Goal: Information Seeking & Learning: Learn about a topic

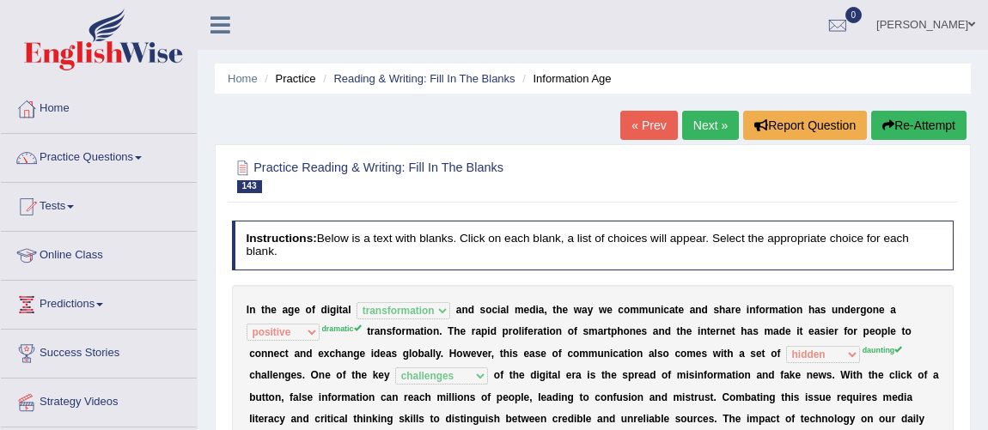
select select "transformation"
select select "positive"
select select "hidden"
select select "challenges"
select select "alarming"
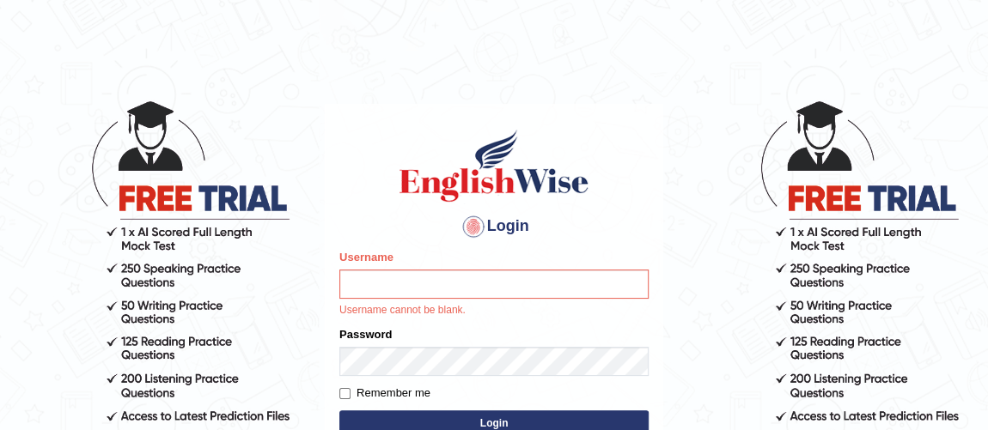
click at [503, 422] on button "Login" at bounding box center [493, 424] width 309 height 26
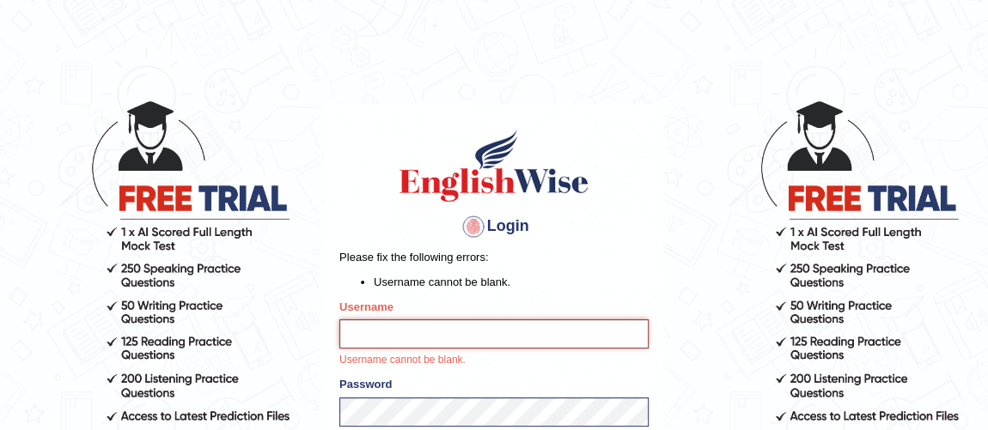
click at [430, 331] on input "Username" at bounding box center [493, 334] width 309 height 29
type input "vishalwadhwa"
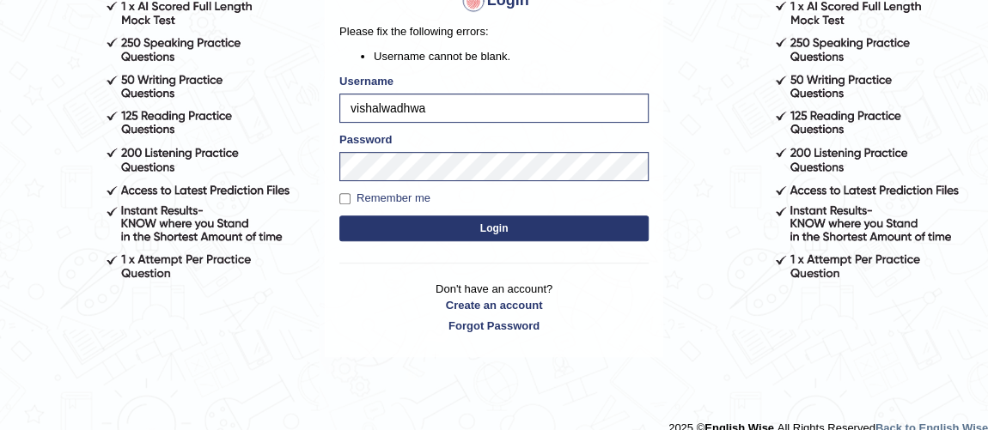
scroll to position [235, 0]
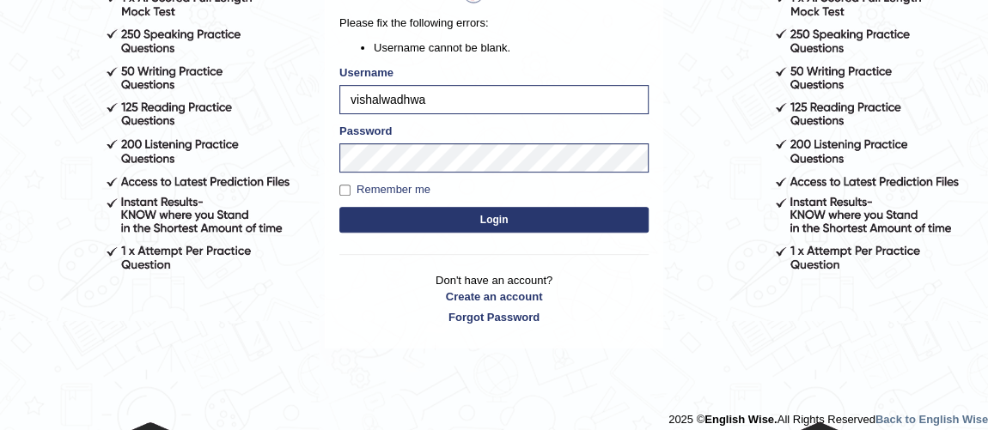
click at [599, 217] on button "Login" at bounding box center [493, 220] width 309 height 26
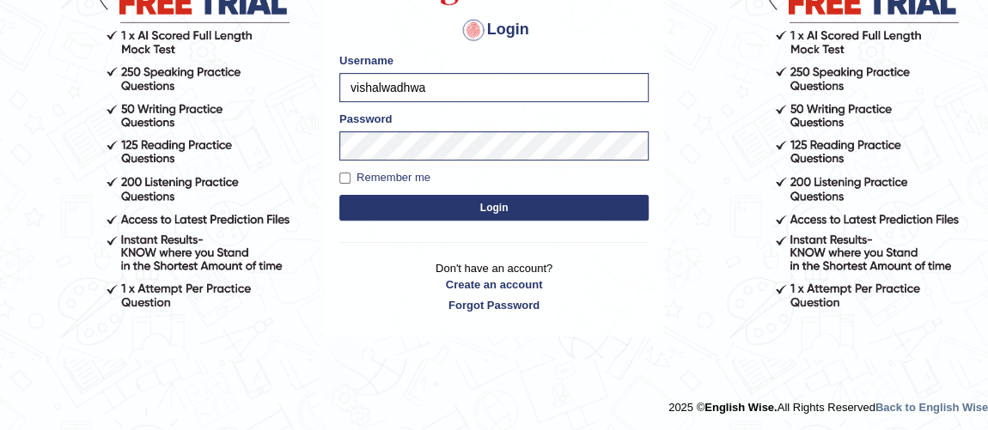
click at [533, 211] on button "Login" at bounding box center [493, 208] width 309 height 26
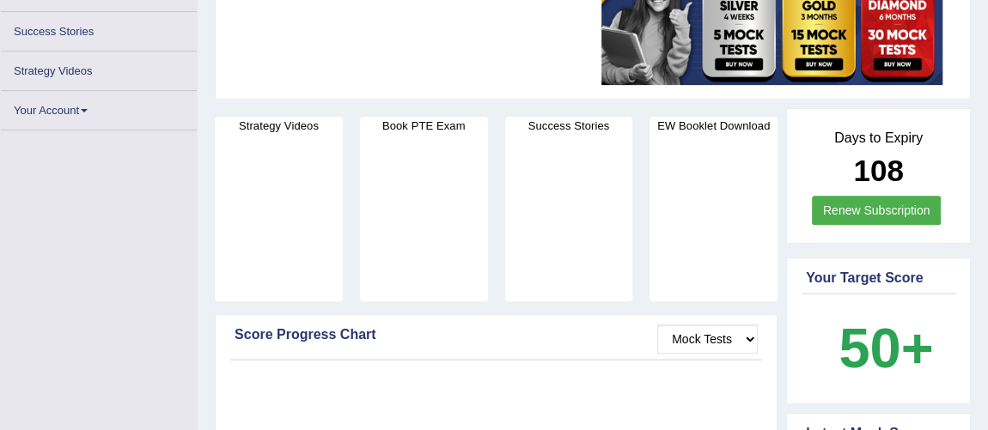
scroll to position [283, 0]
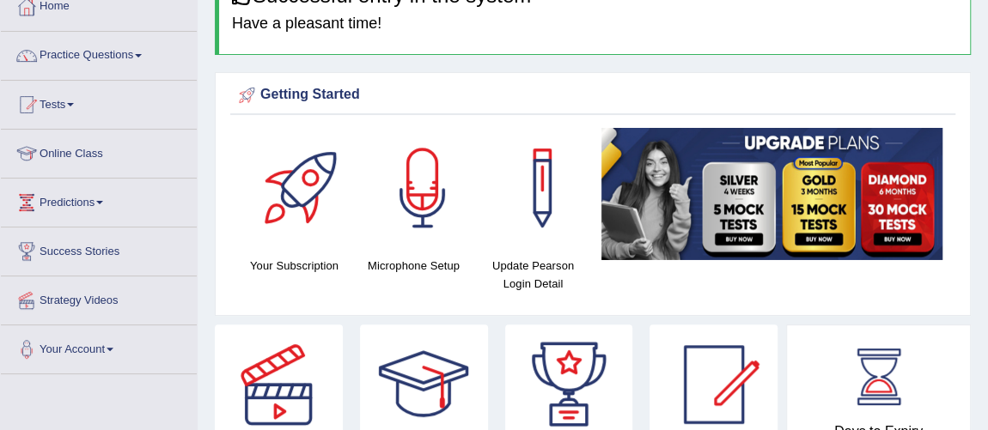
drag, startPoint x: 995, startPoint y: 85, endPoint x: 995, endPoint y: 45, distance: 40.4
click at [987, 45] on html "Toggle navigation Home Practice Questions Speaking Practice Read Aloud Repeat S…" at bounding box center [494, 113] width 988 height 430
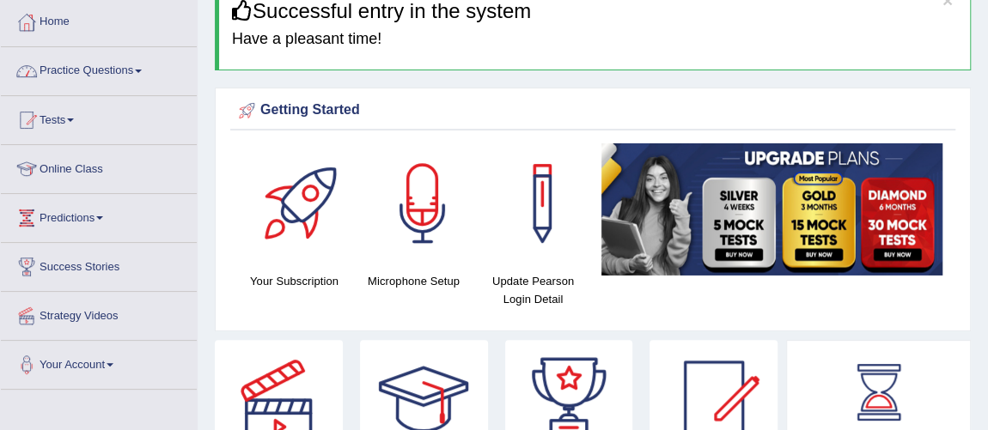
click at [87, 71] on link "Practice Questions" at bounding box center [99, 68] width 196 height 43
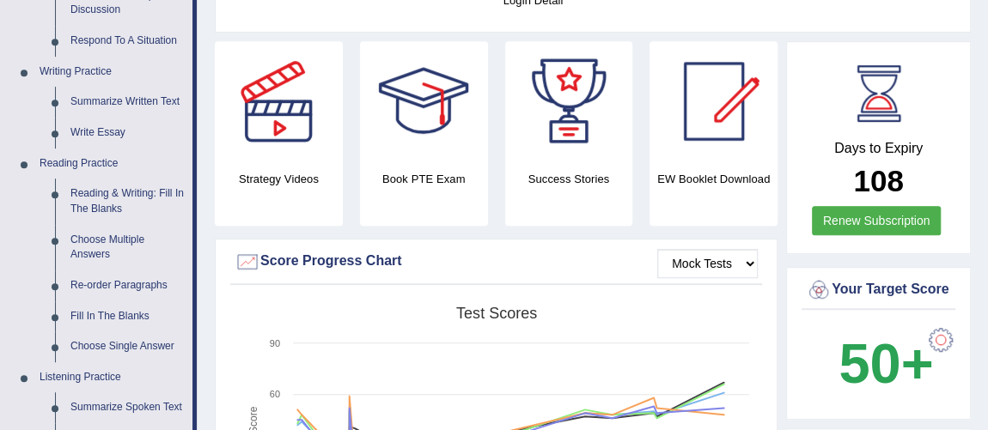
scroll to position [366, 0]
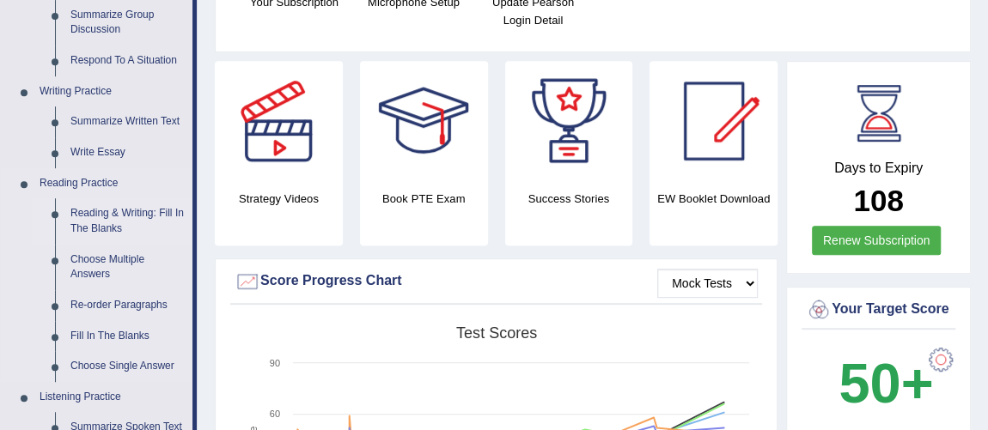
click at [130, 214] on link "Reading & Writing: Fill In The Blanks" at bounding box center [128, 221] width 130 height 46
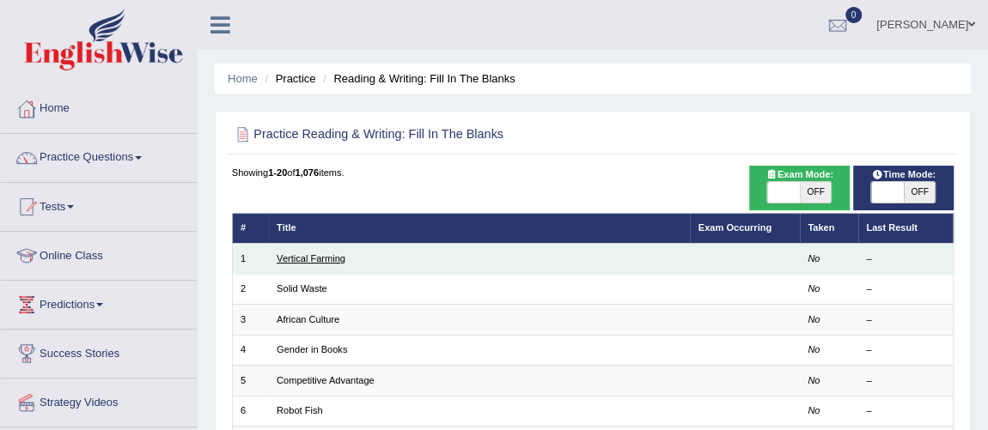
click at [314, 260] on link "Vertical Farming" at bounding box center [311, 258] width 69 height 10
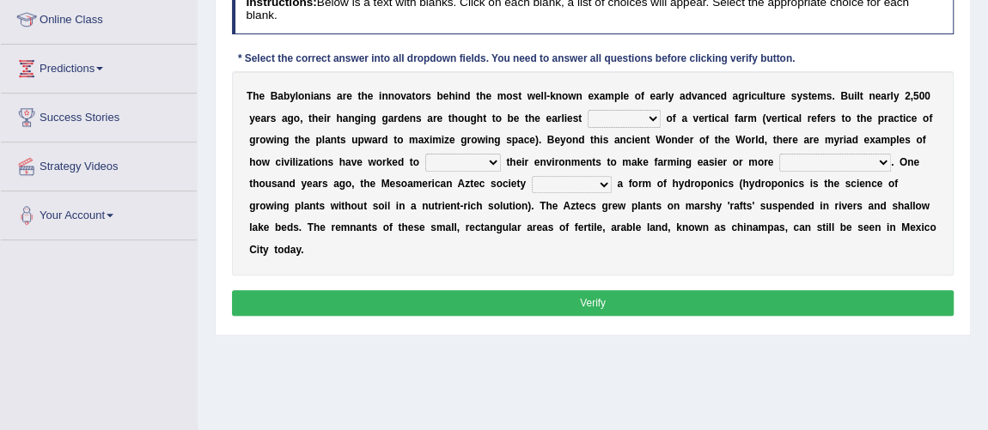
scroll to position [237, 0]
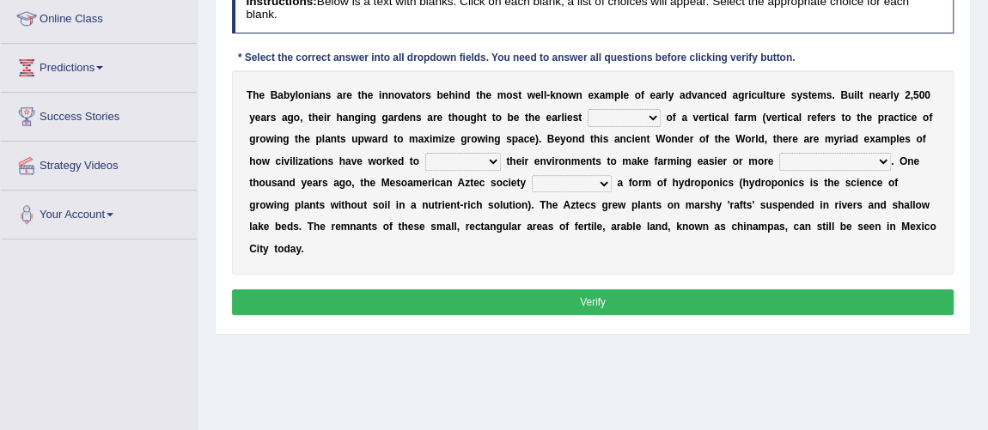
click at [651, 119] on select "prototype failure discredit protocol" at bounding box center [624, 117] width 73 height 17
select select "failure"
click at [588, 109] on select "prototype failure discredit protocol" at bounding box center [624, 117] width 73 height 17
